Goal: Task Accomplishment & Management: Manage account settings

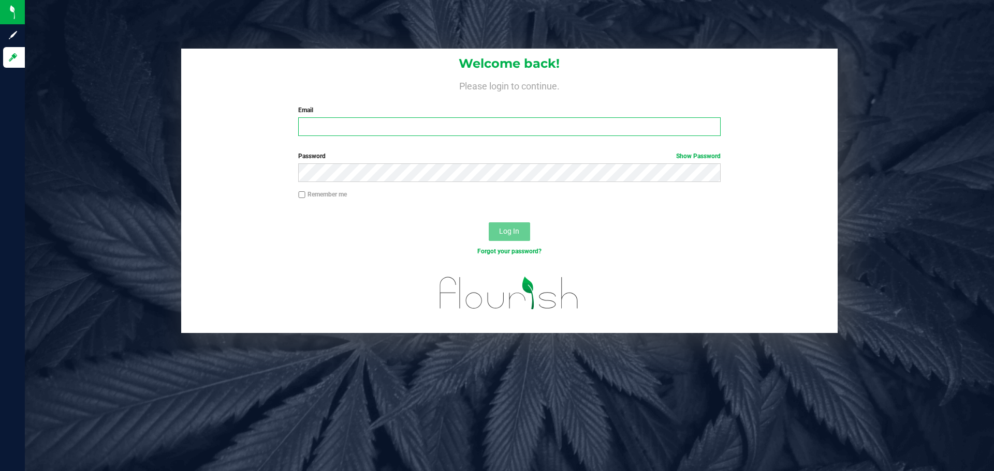
click at [475, 134] on input "Email" at bounding box center [509, 126] width 422 height 19
type input "acoyle@liveparallel.com"
click at [489, 223] on button "Log In" at bounding box center [509, 232] width 41 height 19
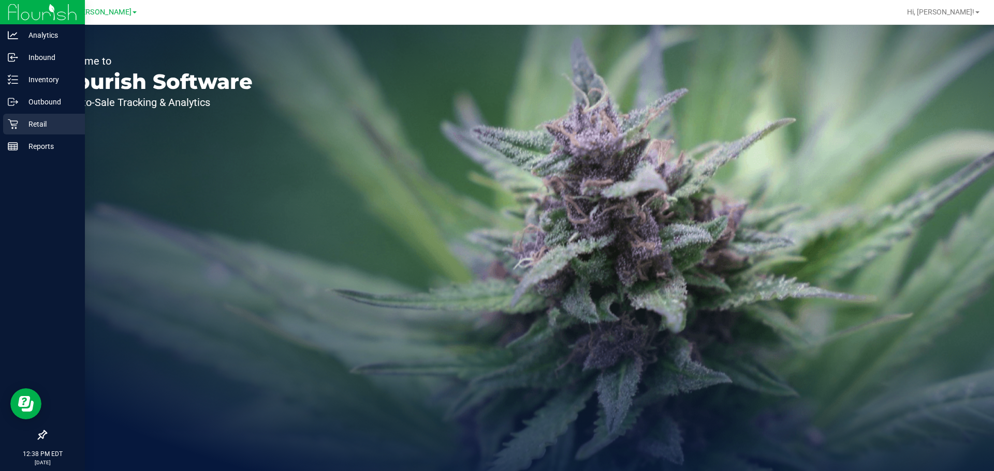
click at [35, 120] on p "Retail" at bounding box center [49, 124] width 62 height 12
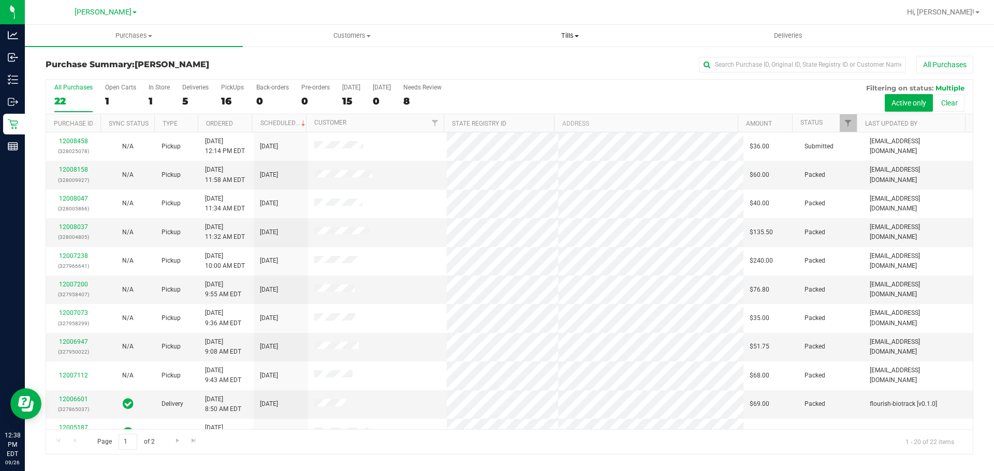
click at [565, 30] on uib-tab-heading "Tills Manage tills Reconcile e-payments" at bounding box center [569, 35] width 217 height 21
click at [519, 60] on span "Manage tills" at bounding box center [496, 62] width 70 height 9
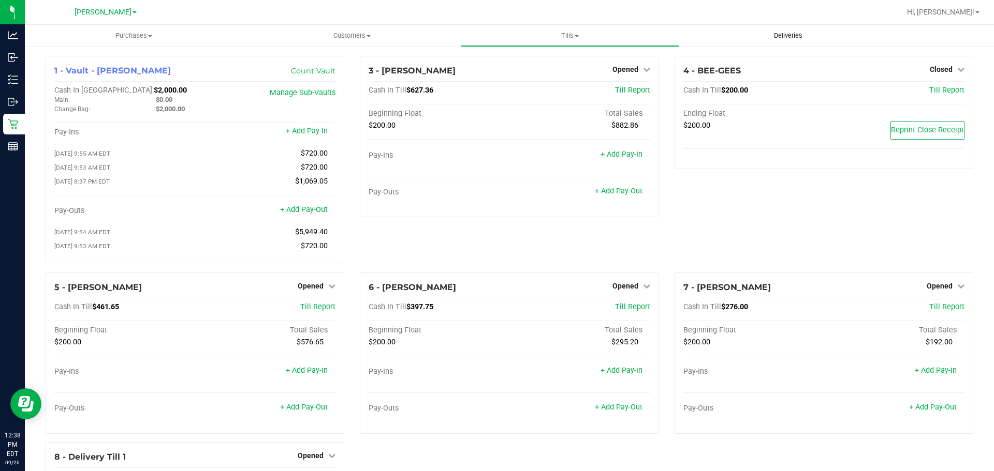
click at [797, 36] on span "Deliveries" at bounding box center [788, 35] width 56 height 9
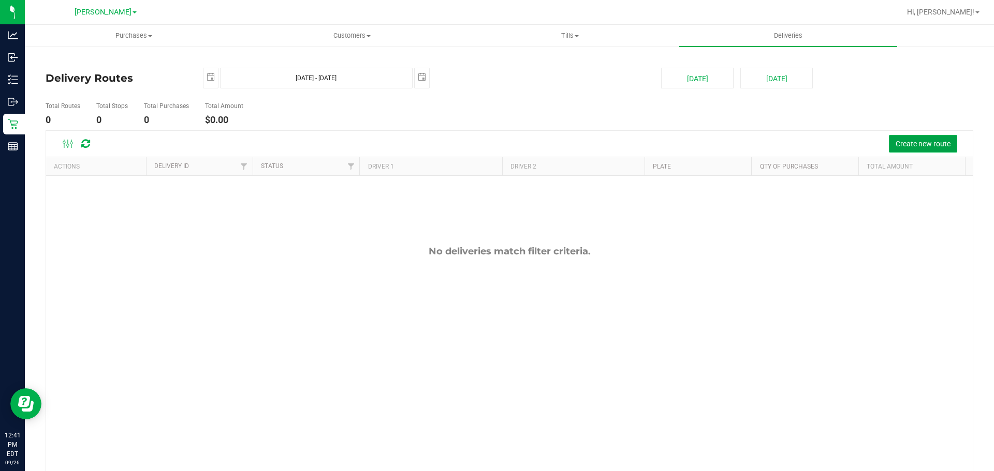
click at [923, 142] on span "Create new route" at bounding box center [922, 144] width 55 height 8
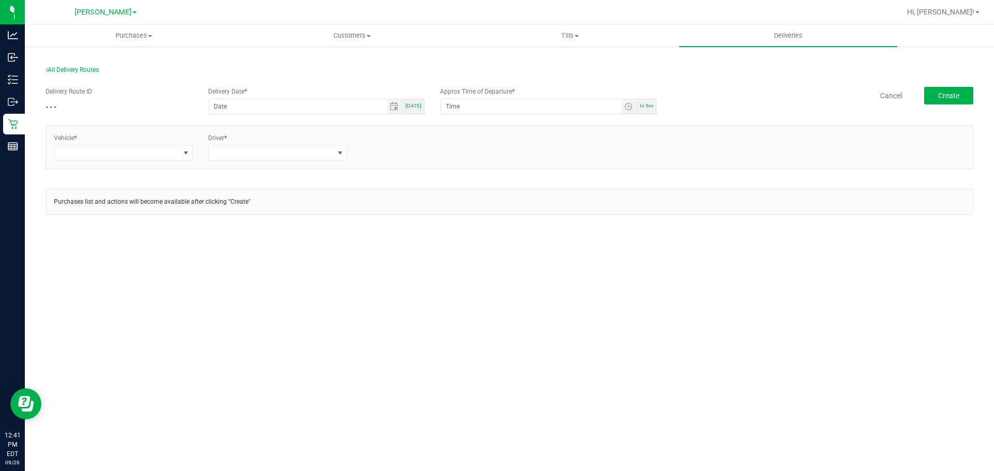
click at [418, 104] on span "[DATE]" at bounding box center [413, 106] width 16 height 6
type input "[DATE]"
click at [642, 101] on div "In 5m" at bounding box center [646, 107] width 19 height 16
type input "12:46 PM"
click at [168, 154] on span at bounding box center [116, 153] width 125 height 14
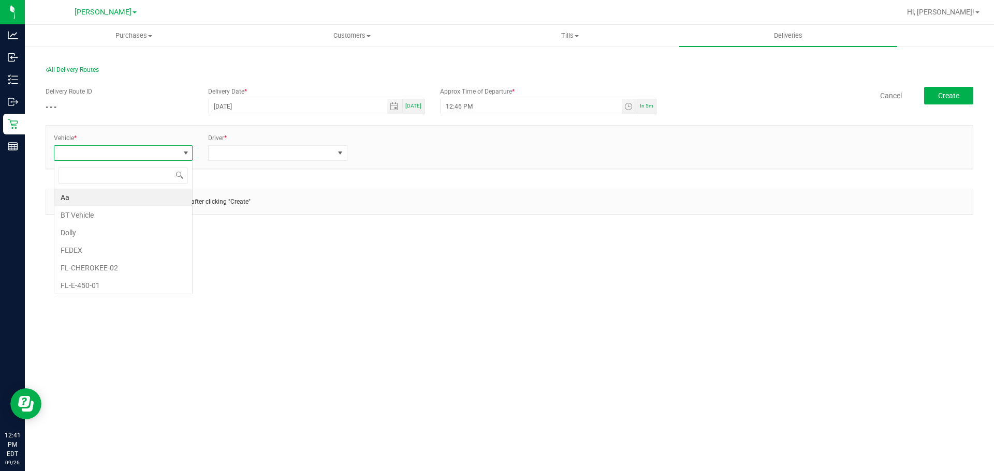
scroll to position [16, 139]
type input "19"
click at [115, 198] on li "FL-ESCAPE-19" at bounding box center [123, 198] width 138 height 18
click at [252, 155] on span at bounding box center [271, 153] width 125 height 14
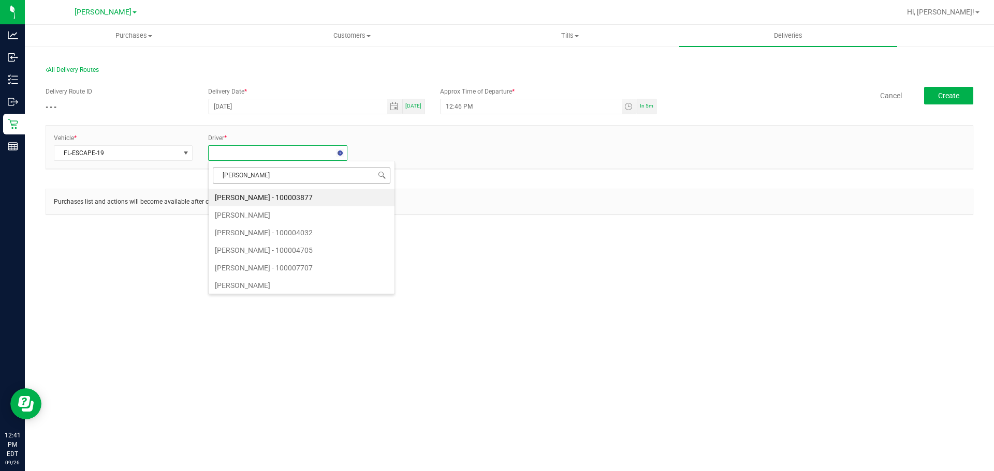
type input "coyl"
click at [248, 197] on li "[PERSON_NAME] - 100007707" at bounding box center [278, 198] width 138 height 18
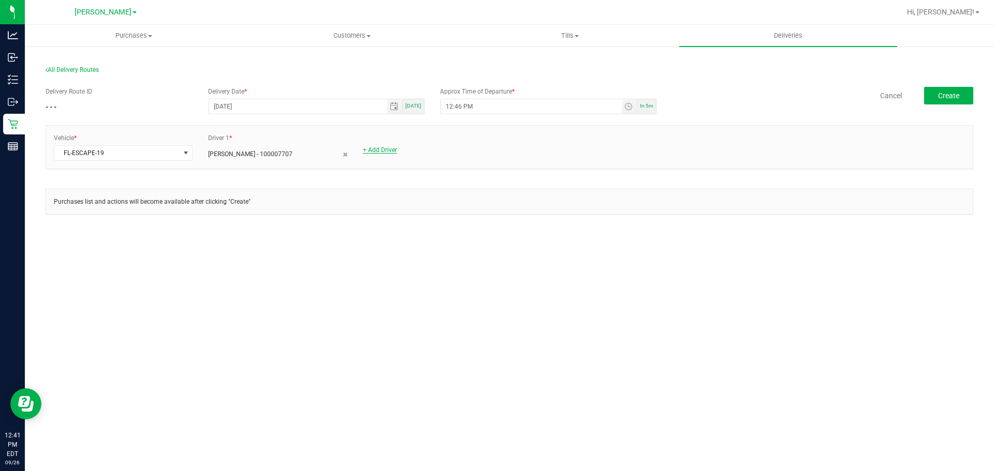
click at [390, 150] on link "+ Add Driver" at bounding box center [380, 149] width 34 height 7
click at [402, 163] on div "Vehicle * FL-ESCAPE-19 Driver 1 * [PERSON_NAME] - 100007707 Driver *" at bounding box center [509, 147] width 926 height 43
click at [406, 158] on span at bounding box center [425, 153] width 125 height 14
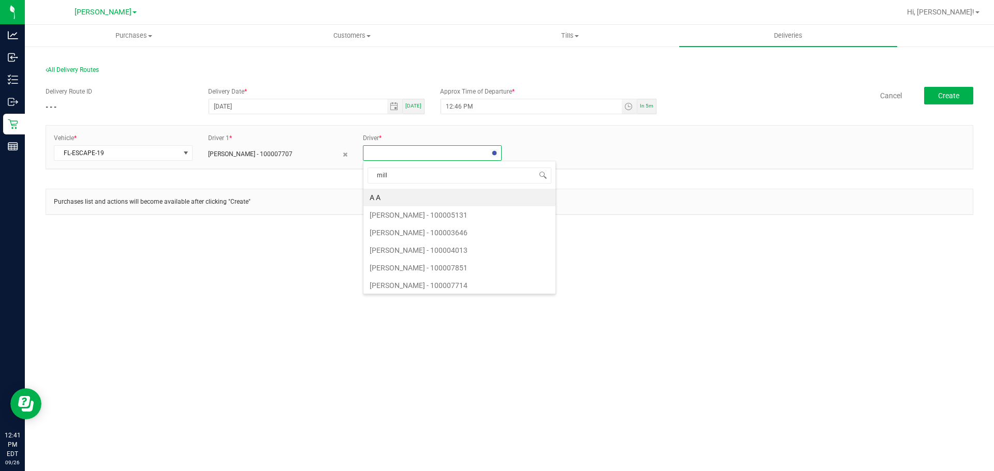
type input "mille"
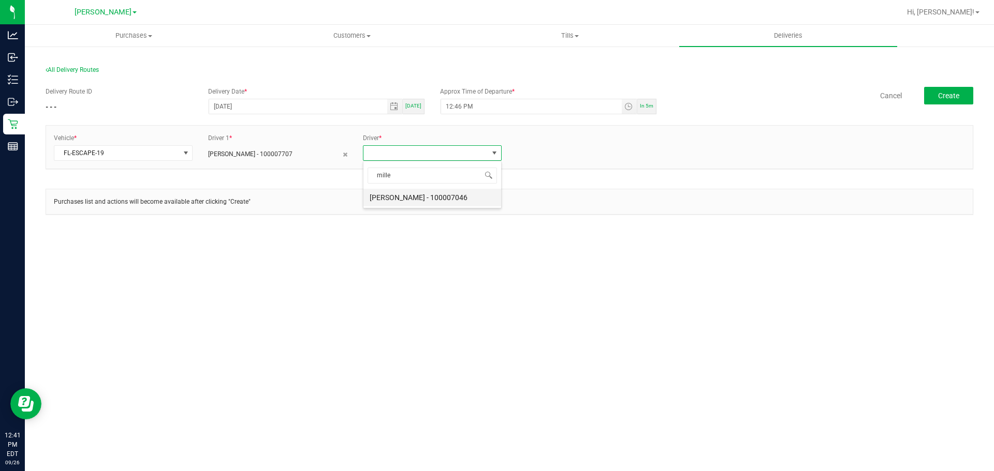
click at [404, 204] on li "[PERSON_NAME] - 100007046" at bounding box center [432, 198] width 138 height 18
click at [933, 99] on button "Create" at bounding box center [948, 96] width 49 height 18
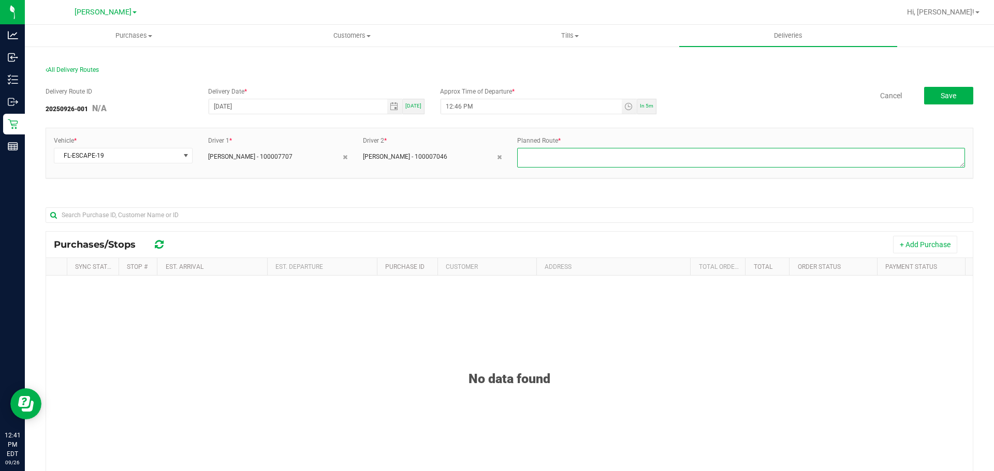
click at [623, 166] on textarea at bounding box center [741, 158] width 448 height 20
type textarea "1-4"
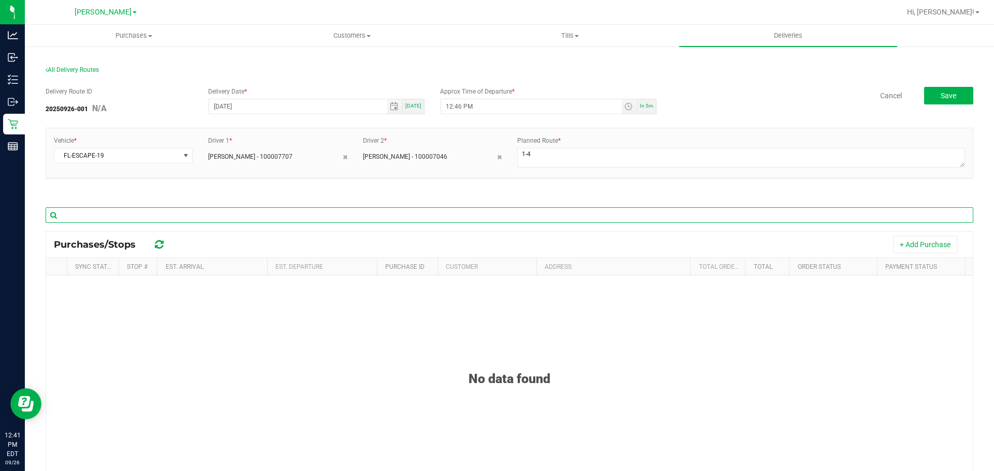
click at [578, 220] on input "text" at bounding box center [509, 216] width 927 height 16
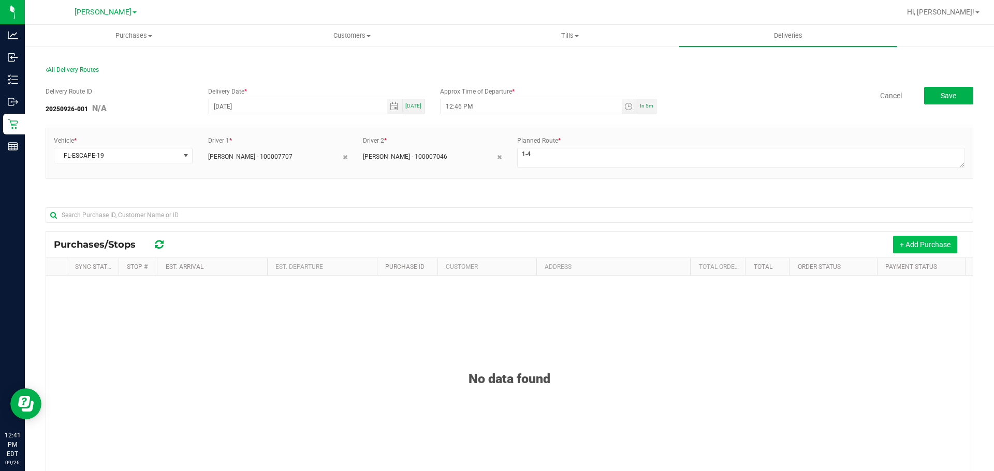
click at [926, 243] on button "+ Add Purchase" at bounding box center [925, 245] width 64 height 18
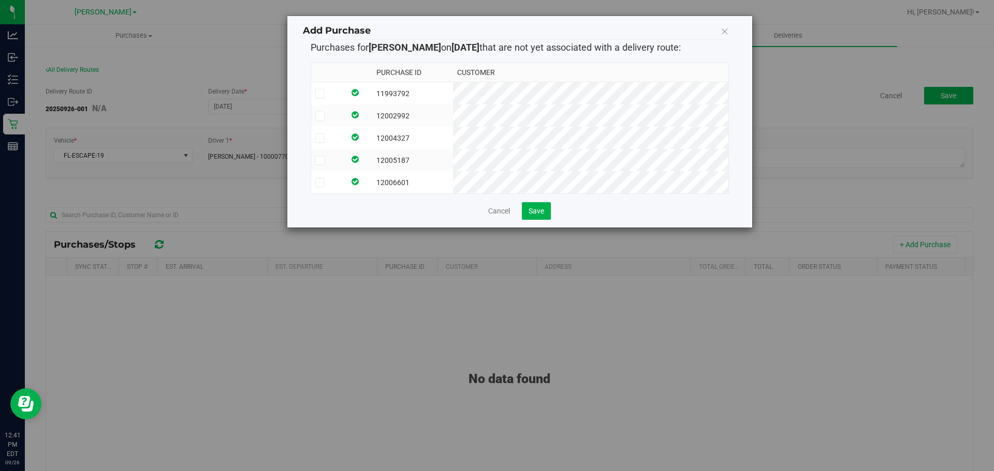
click at [368, 88] on td at bounding box center [358, 93] width 27 height 23
click at [345, 114] on td at bounding box center [328, 116] width 34 height 22
click at [370, 134] on td at bounding box center [358, 138] width 27 height 22
click at [372, 154] on td at bounding box center [358, 160] width 27 height 22
click at [372, 173] on td at bounding box center [358, 182] width 27 height 22
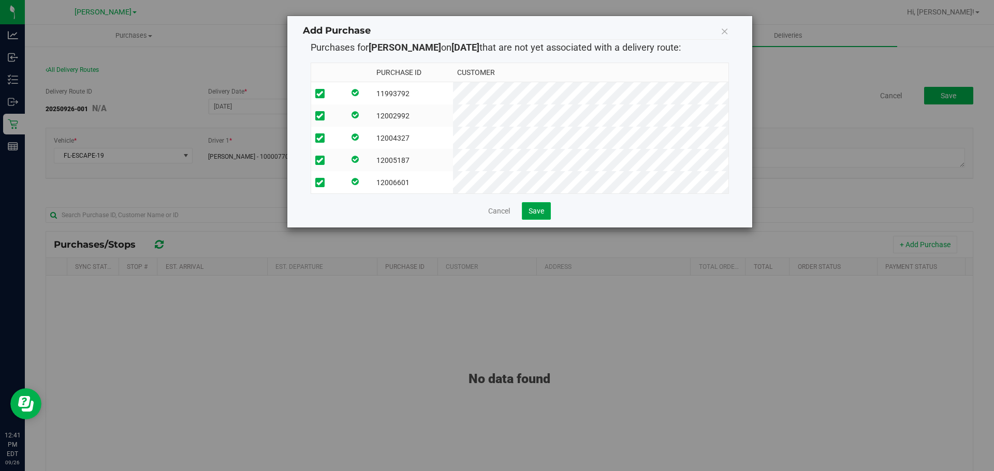
click at [532, 215] on span "Save" at bounding box center [536, 211] width 16 height 8
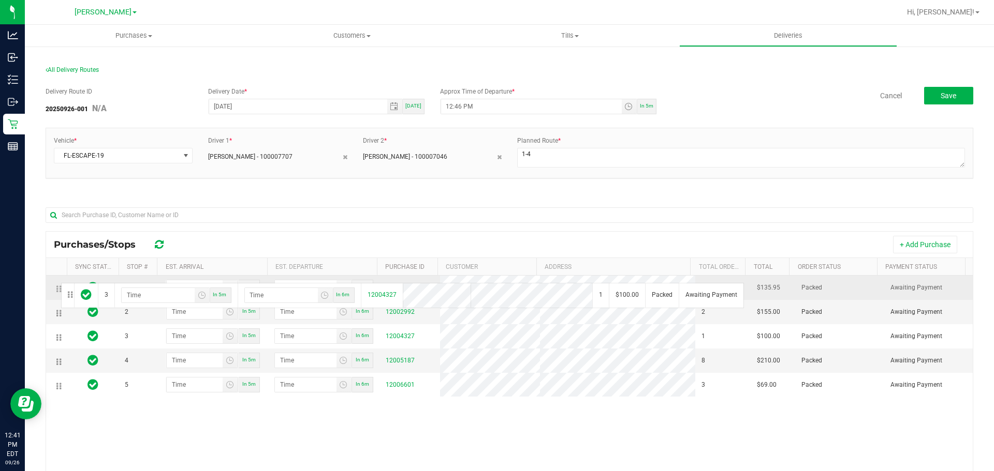
drag, startPoint x: 58, startPoint y: 339, endPoint x: 60, endPoint y: 282, distance: 56.9
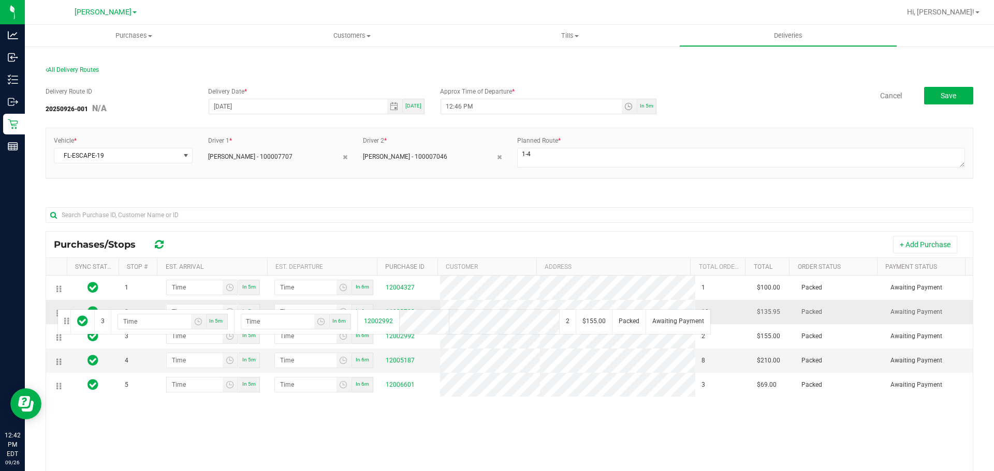
drag, startPoint x: 57, startPoint y: 334, endPoint x: 55, endPoint y: 304, distance: 30.1
click at [943, 99] on span "Save" at bounding box center [948, 96] width 16 height 8
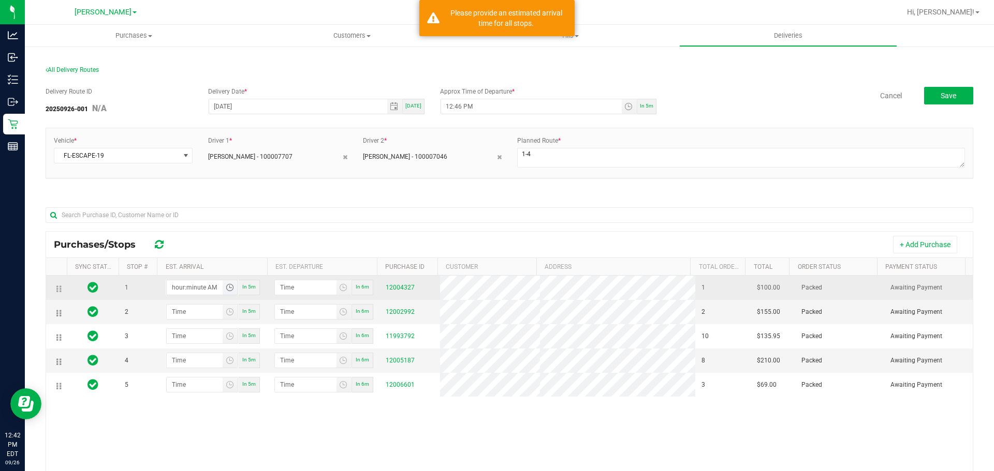
click at [167, 287] on input "hour:minute AM" at bounding box center [195, 287] width 56 height 14
type input "1:03 AM"
type input "1:04 AM"
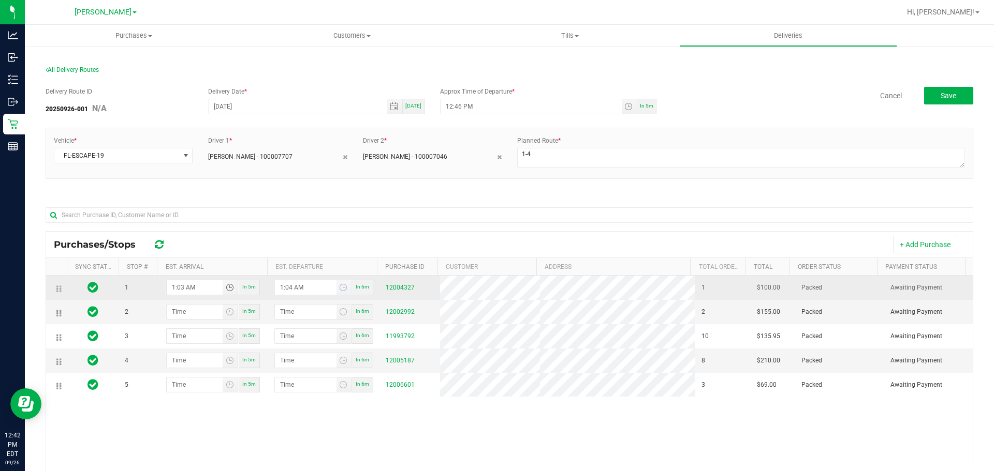
type input "1:30 AM"
type input "1:31 AM"
type input "1:30 PM"
type input "1:31 PM"
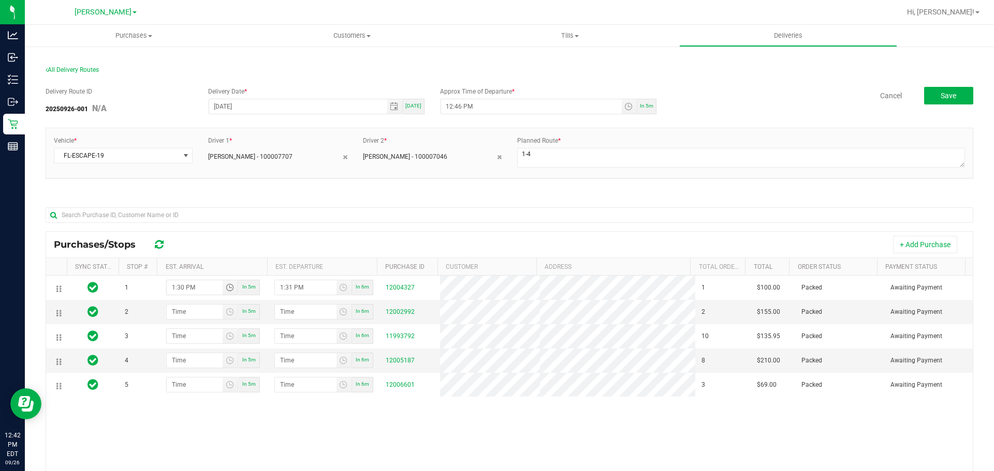
type input "1:30 PM"
drag, startPoint x: 275, startPoint y: 234, endPoint x: 296, endPoint y: 215, distance: 28.6
click at [297, 215] on div "Purchases/Stops + Add Purchase Sync Status Stop # Est. Arrival Est. Departure P…" at bounding box center [509, 398] width 927 height 401
click at [304, 230] on div at bounding box center [509, 220] width 927 height 24
click at [169, 313] on input "hour:minute AM" at bounding box center [195, 312] width 56 height 14
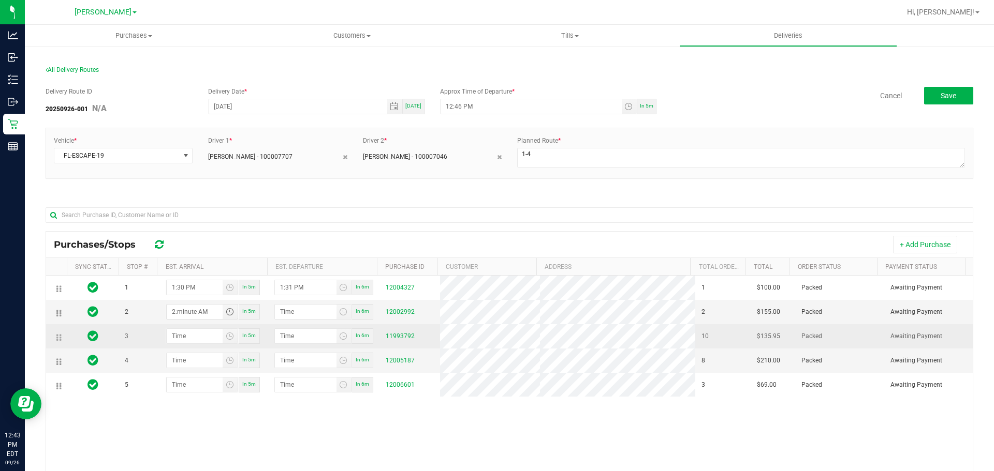
type input "2:00 AM"
type input "2:01 AM"
type input "2:00 PM"
type input "2:01 PM"
type input "2:00 PM"
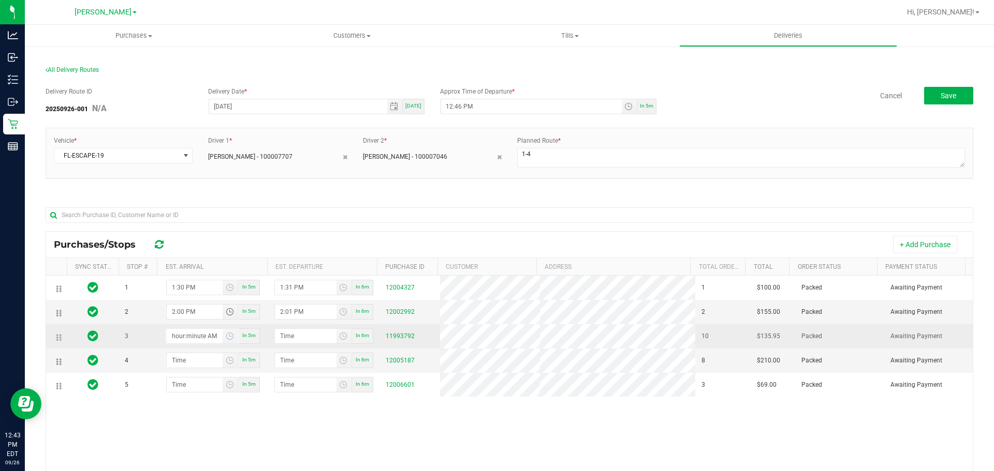
click at [173, 337] on input "hour:minute AM" at bounding box center [195, 336] width 56 height 14
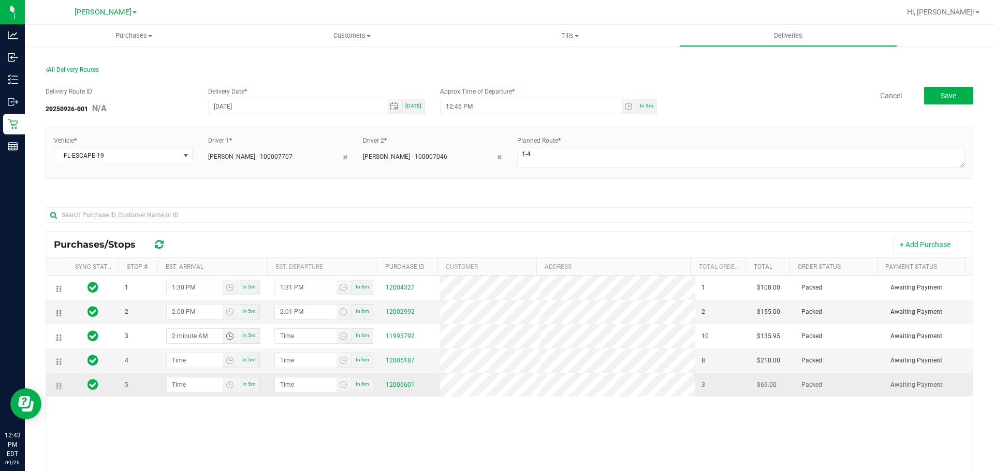
type input "2:03 AM"
type input "2:04 AM"
type input "2:30 AM"
type input "2:31 AM"
type input "2:30 PM"
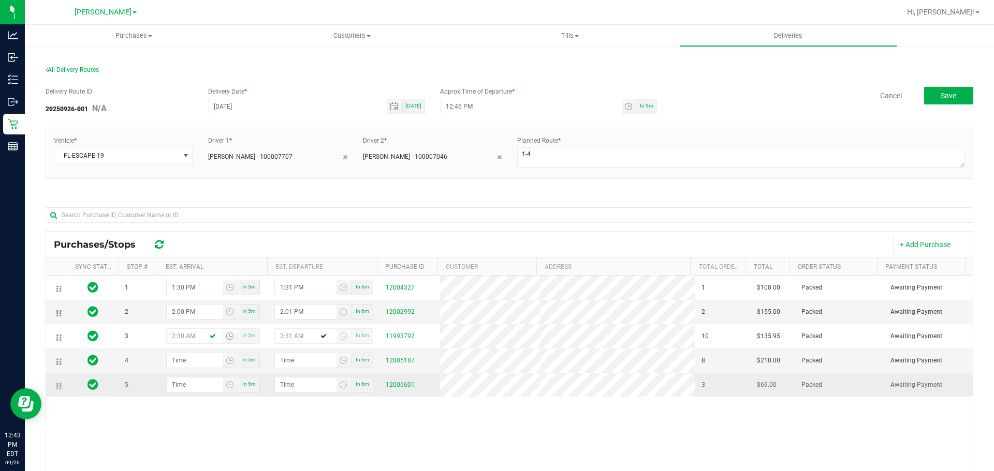
type input "2:31 PM"
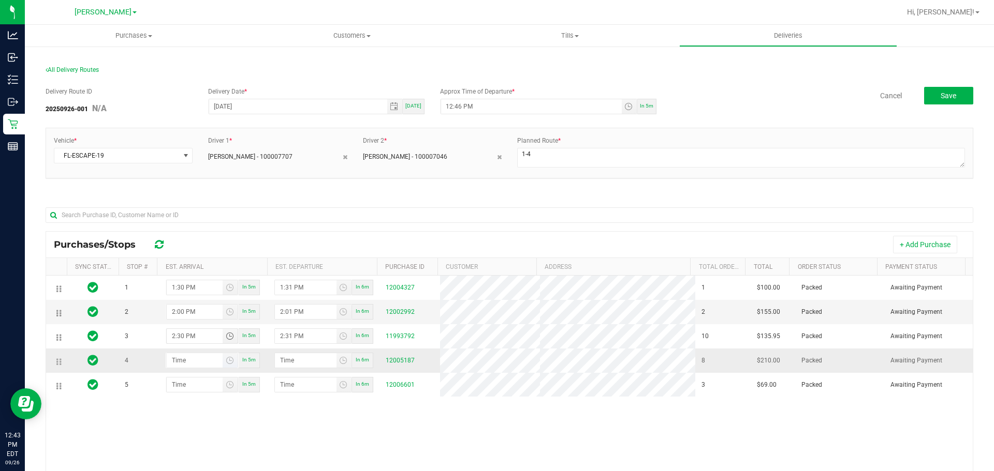
type input "2:30 PM"
click at [171, 360] on input "hour:minute AM" at bounding box center [195, 360] width 56 height 14
type input "3:00 AM"
type input "3:01 AM"
type input "3:00 PM"
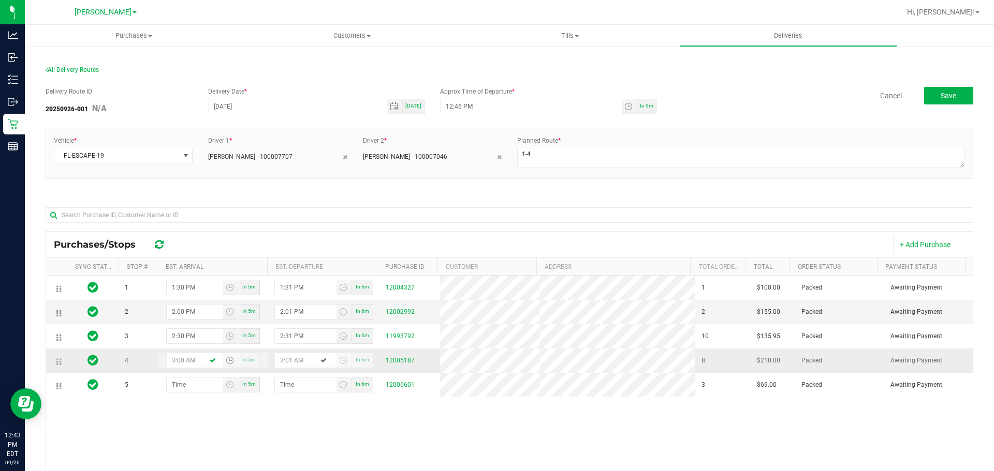
type input "3:01 PM"
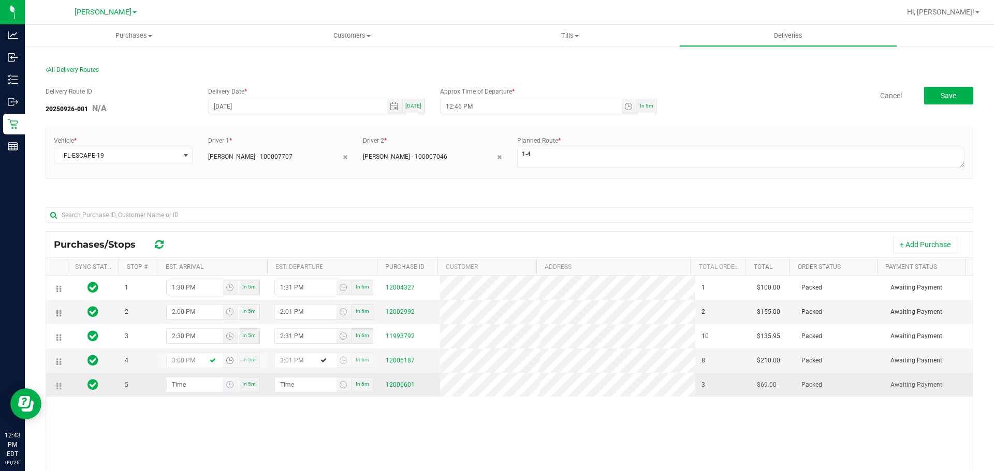
type input "3:00 PM"
click at [170, 384] on input "hour:minute AM" at bounding box center [195, 385] width 56 height 14
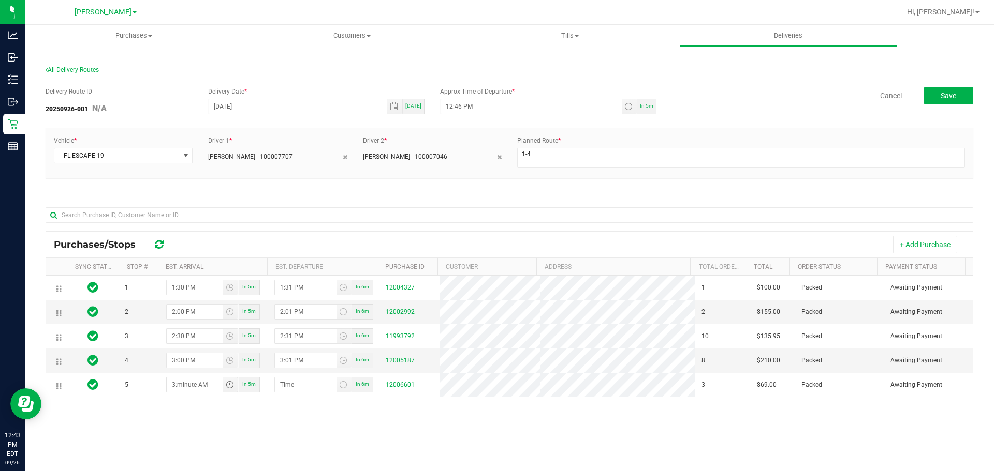
type input "3:03 AM"
type input "3:04 AM"
type input "3:30 AM"
type input "3:31 AM"
type input "3:30 PM"
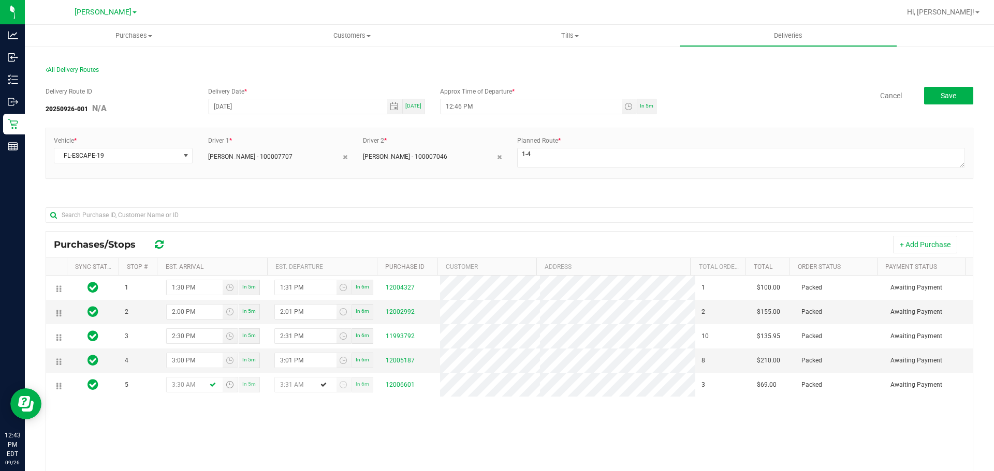
type input "3:31 PM"
type input "3:30 PM"
click at [392, 248] on div "+ Add Purchase" at bounding box center [570, 245] width 790 height 18
click at [959, 93] on button "Save" at bounding box center [948, 96] width 49 height 18
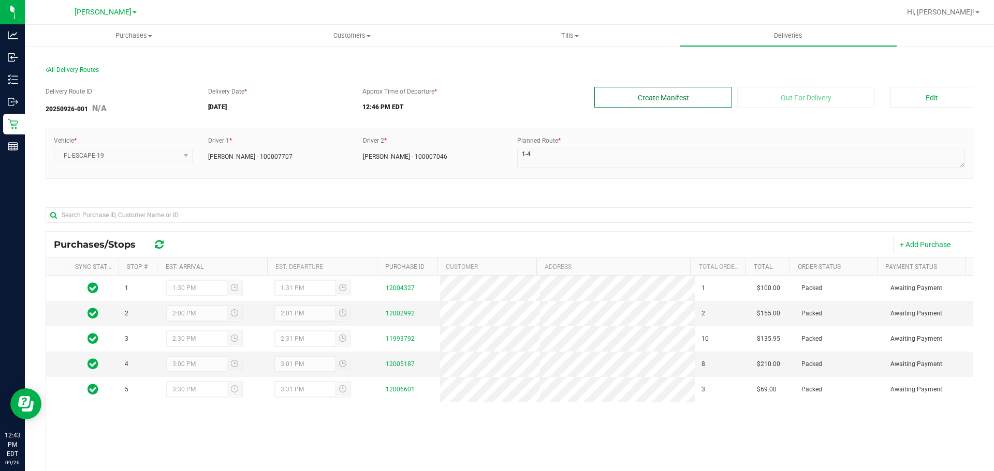
click at [669, 97] on button "Create Manifest" at bounding box center [663, 97] width 138 height 21
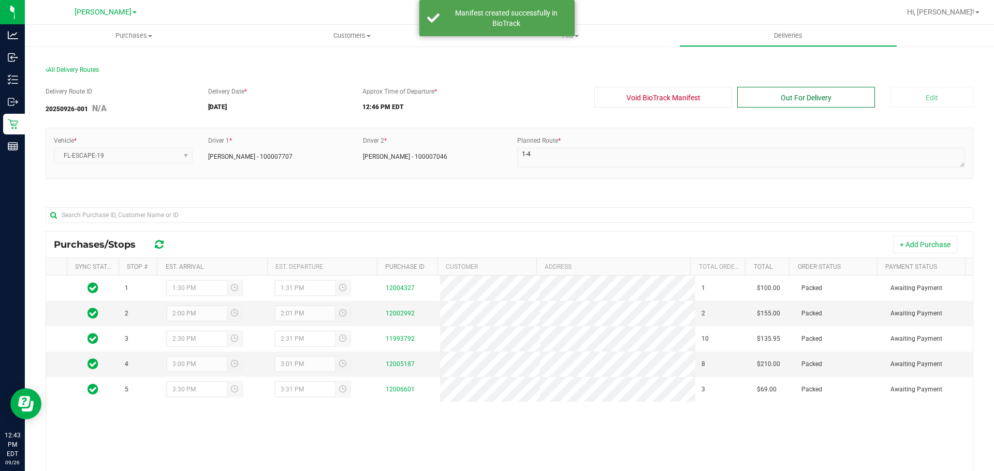
click at [810, 94] on button "Out For Delivery" at bounding box center [806, 97] width 138 height 21
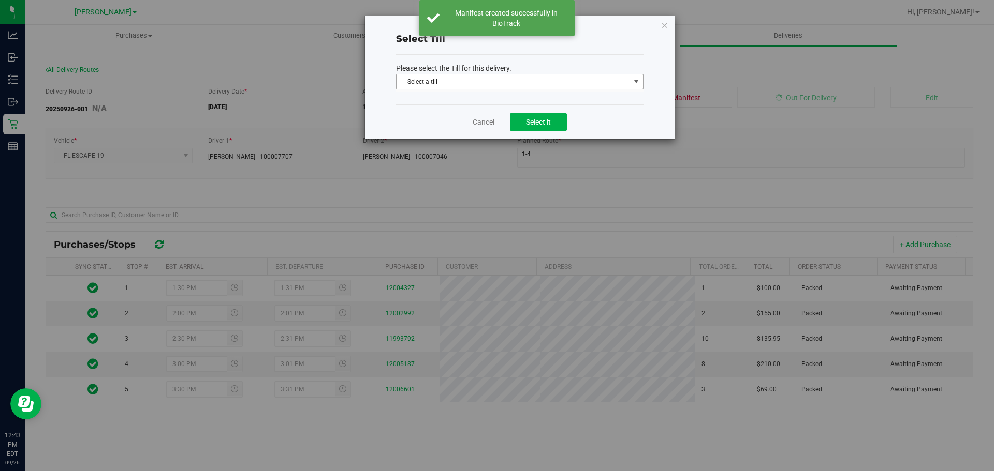
click at [467, 75] on span "Select a till" at bounding box center [512, 82] width 233 height 14
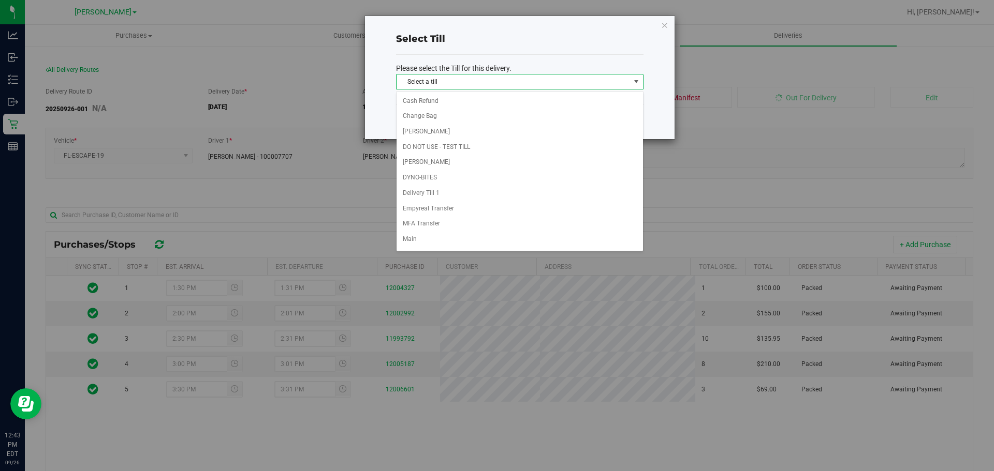
scroll to position [152, 0]
click at [420, 177] on li "Delivery Till 1" at bounding box center [519, 180] width 246 height 16
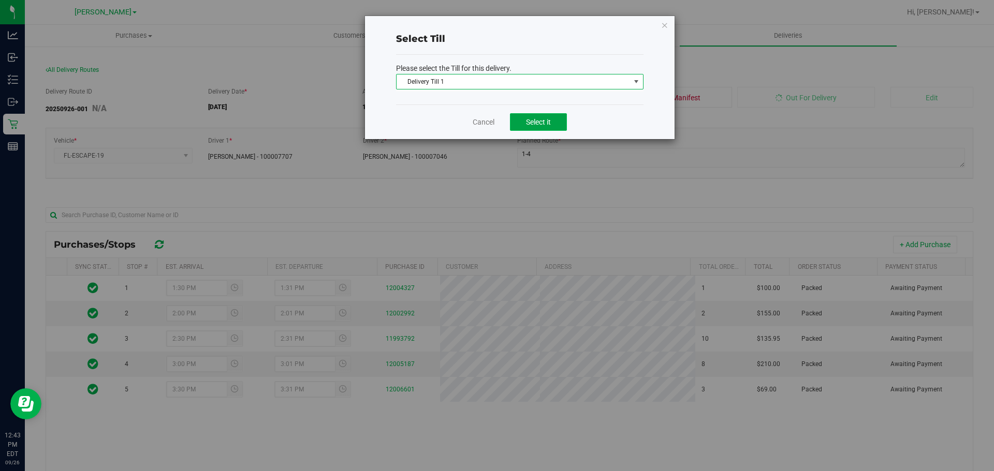
click at [538, 118] on span "Select it" at bounding box center [538, 122] width 25 height 8
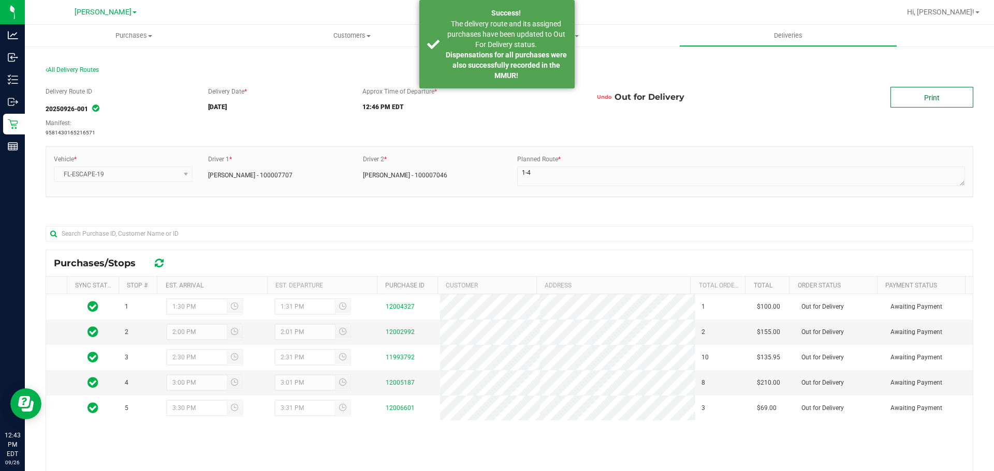
click at [914, 95] on link "Print" at bounding box center [931, 97] width 83 height 21
